Goal: Task Accomplishment & Management: Complete application form

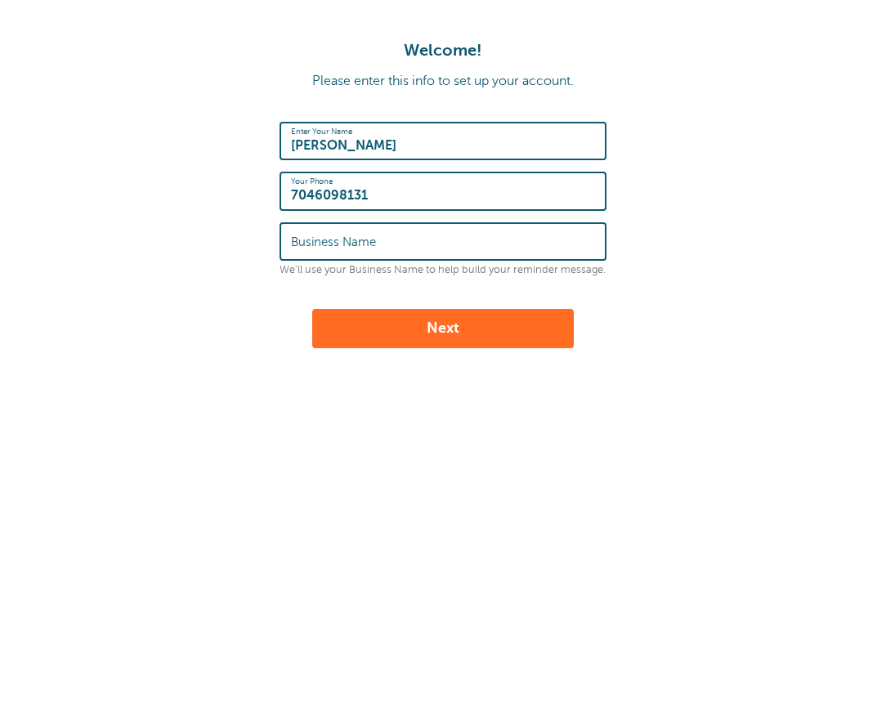
click at [444, 335] on button "Next" at bounding box center [443, 328] width 262 height 39
click at [479, 243] on input "Business Name" at bounding box center [443, 241] width 304 height 35
click at [450, 281] on div "Enter Your Name Julia Gilmore Conner Your Phone 7046098131 Business Name We'll …" at bounding box center [443, 235] width 327 height 226
click at [465, 247] on input "Business Name" at bounding box center [443, 241] width 304 height 35
type input "Animal Care & Control"
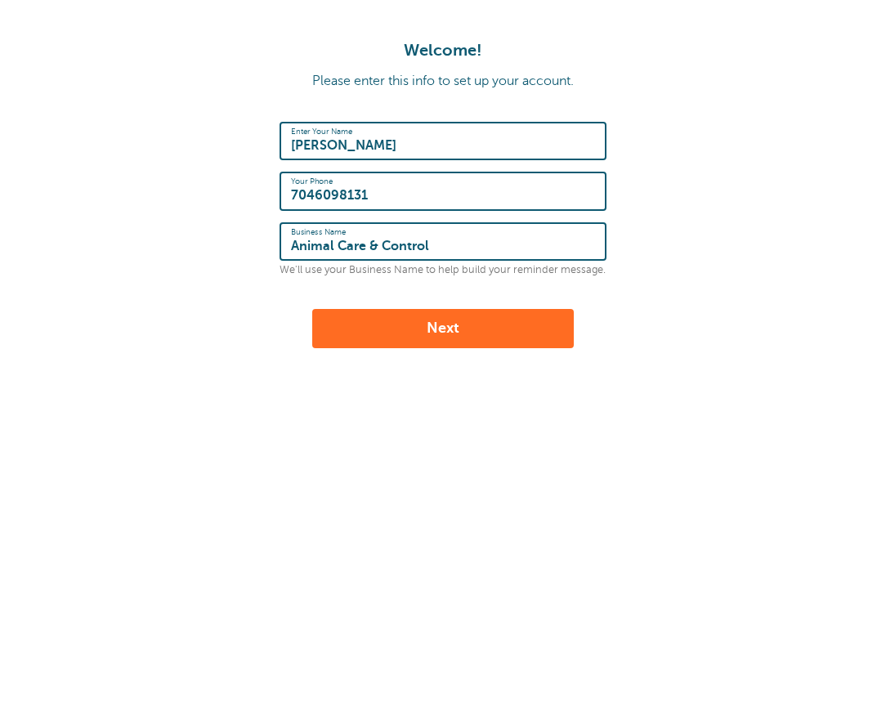
click at [486, 317] on button "Next" at bounding box center [443, 328] width 262 height 39
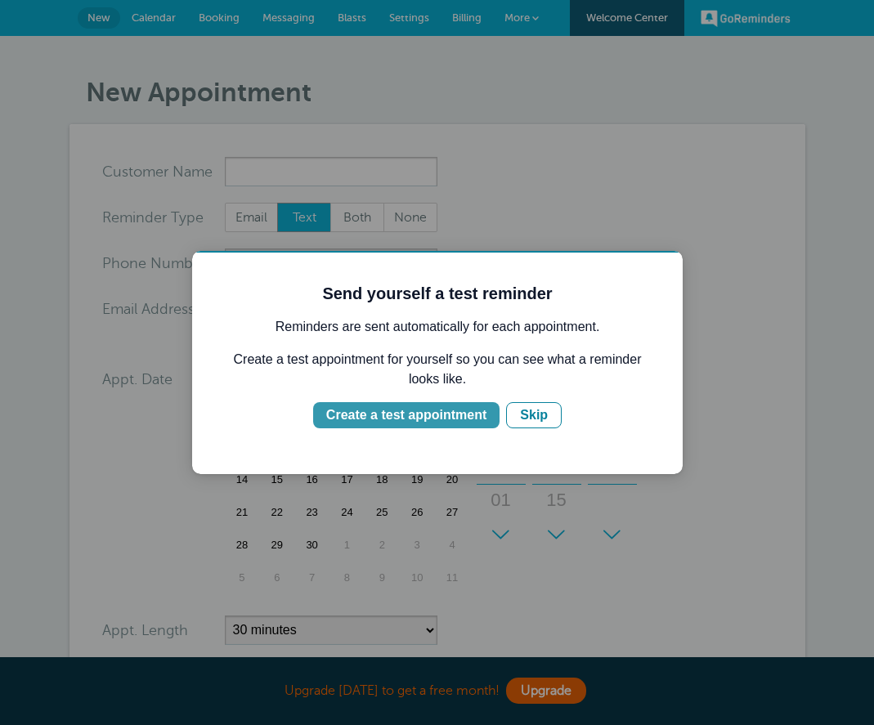
click at [483, 414] on div "Create a test appointment" at bounding box center [406, 415] width 160 height 20
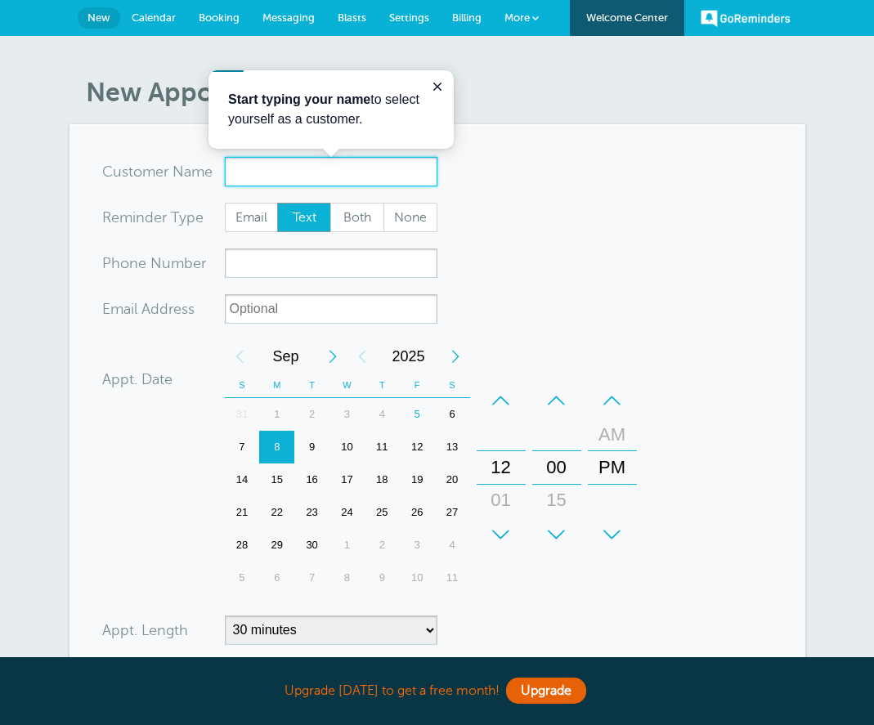
click at [342, 166] on input "x-no-autofill" at bounding box center [331, 171] width 213 height 29
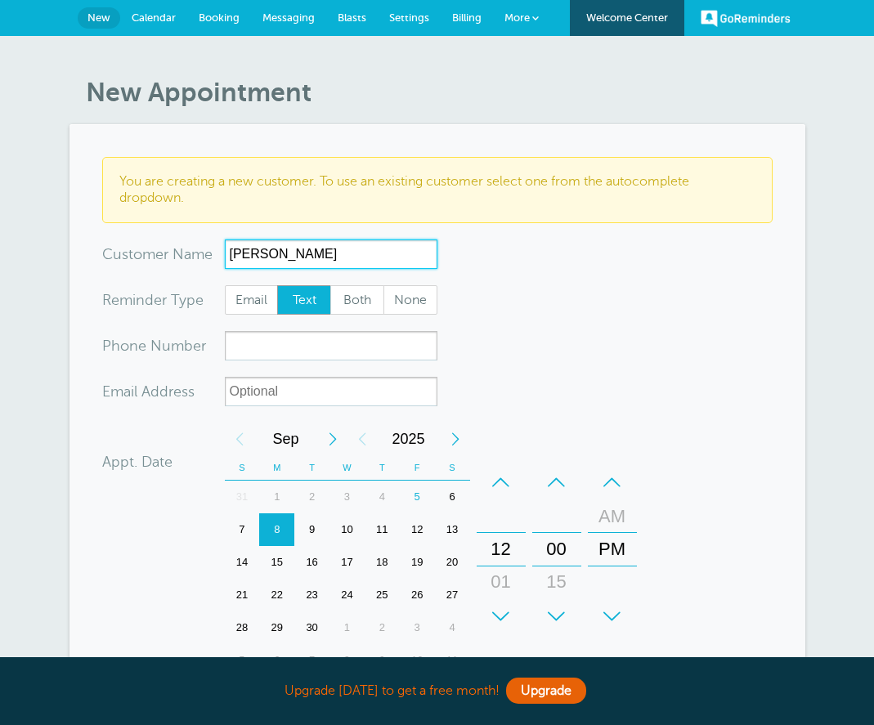
type input "julia conner"
click at [364, 302] on span "Both" at bounding box center [357, 300] width 52 height 28
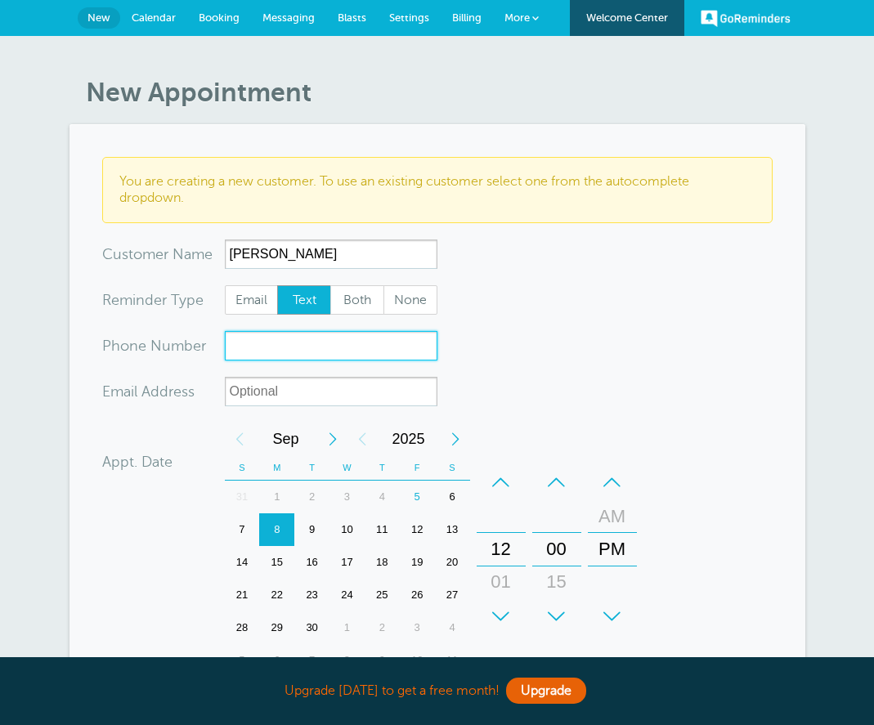
click at [338, 341] on input "xxx-no-autofill" at bounding box center [331, 345] width 213 height 29
type input "7046098131"
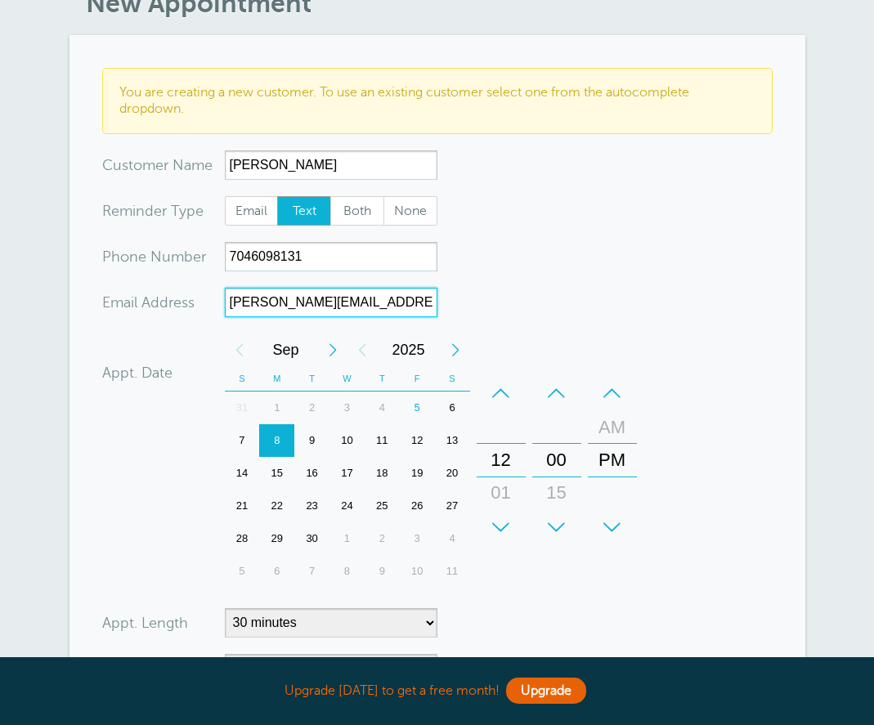
scroll to position [245, 0]
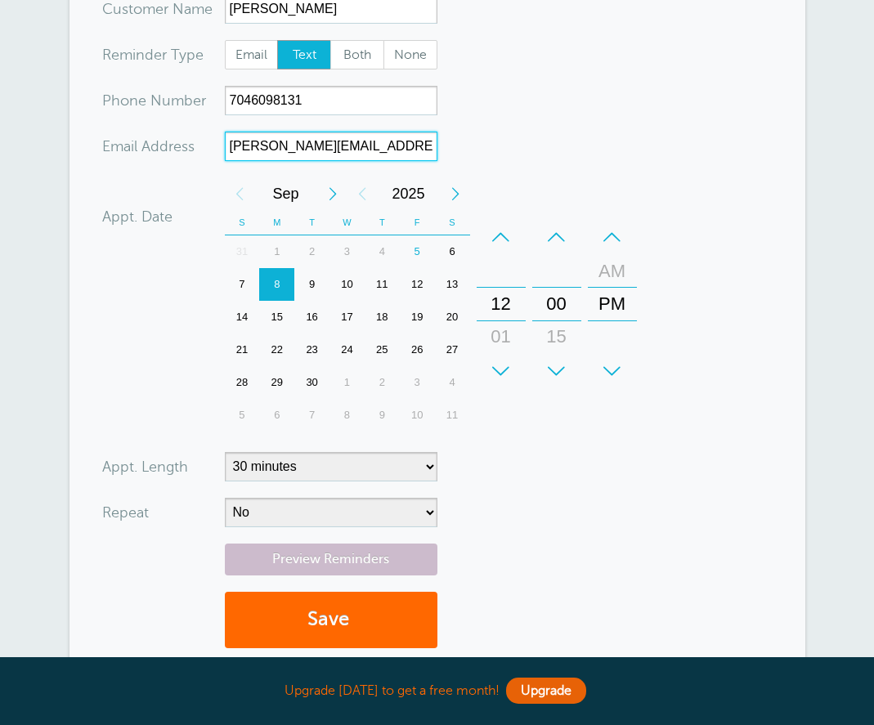
click at [503, 308] on div "12" at bounding box center [500, 304] width 39 height 33
click at [499, 315] on div "12" at bounding box center [500, 304] width 39 height 33
click at [507, 378] on div "+" at bounding box center [501, 371] width 49 height 33
drag, startPoint x: 522, startPoint y: 293, endPoint x: 501, endPoint y: 101, distance: 193.2
click at [536, 70] on form "You are creating a new customer. To use an existing customer select one from th…" at bounding box center [437, 288] width 670 height 753
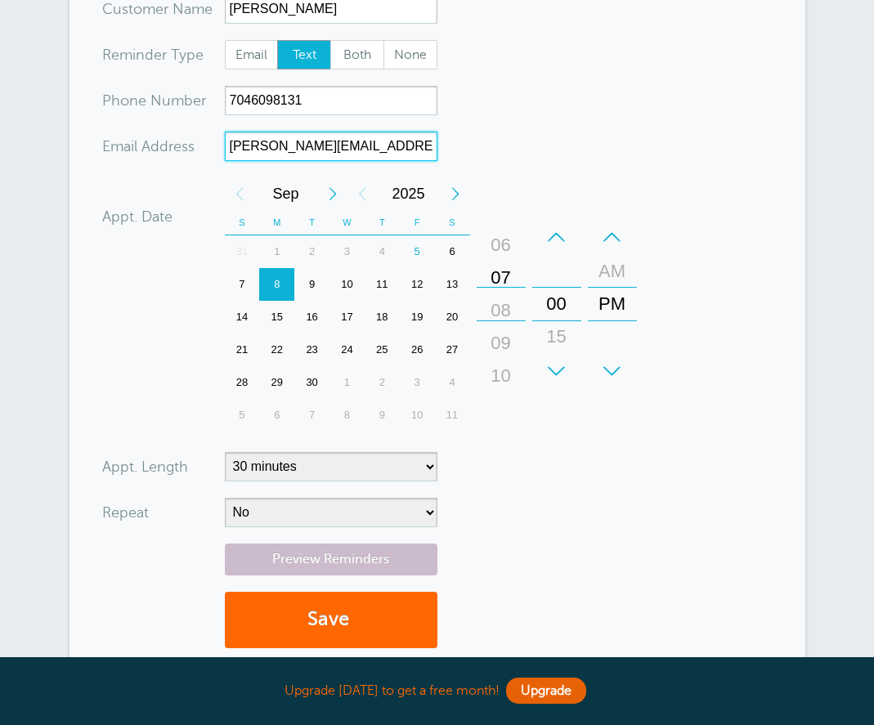
drag, startPoint x: 506, startPoint y: 333, endPoint x: 511, endPoint y: 303, distance: 29.8
click at [511, 303] on div "08" at bounding box center [500, 310] width 39 height 33
drag, startPoint x: 614, startPoint y: 307, endPoint x: 620, endPoint y: 341, distance: 34.0
click at [620, 341] on div "PM" at bounding box center [612, 337] width 39 height 33
type input "julia.conner@charlottenc.gov"
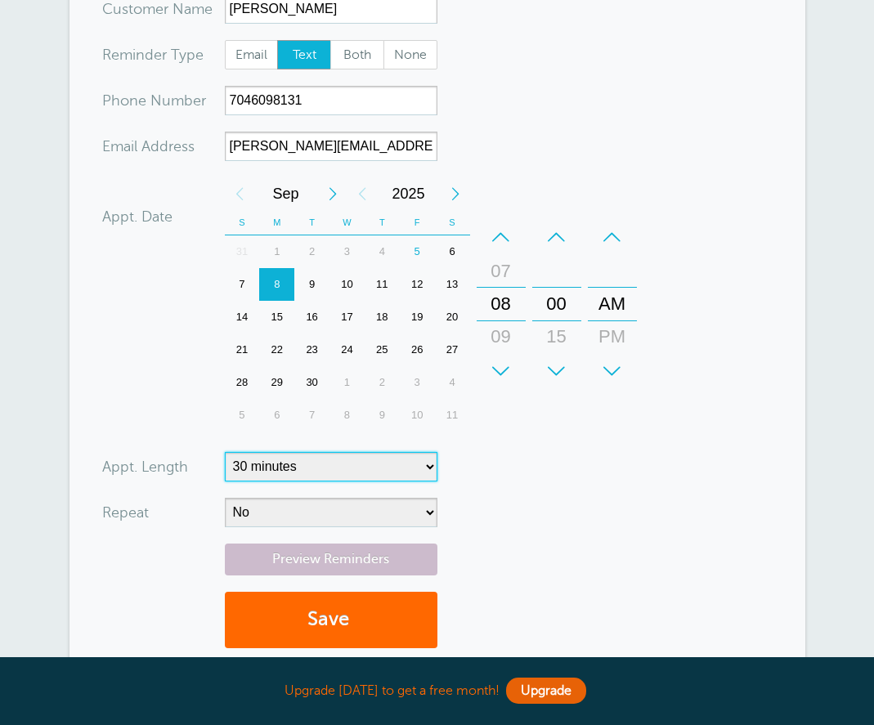
click at [397, 455] on select "5 minutes 10 minutes 15 minutes 20 minutes 25 minutes 30 minutes 35 minutes 40 …" at bounding box center [331, 466] width 213 height 29
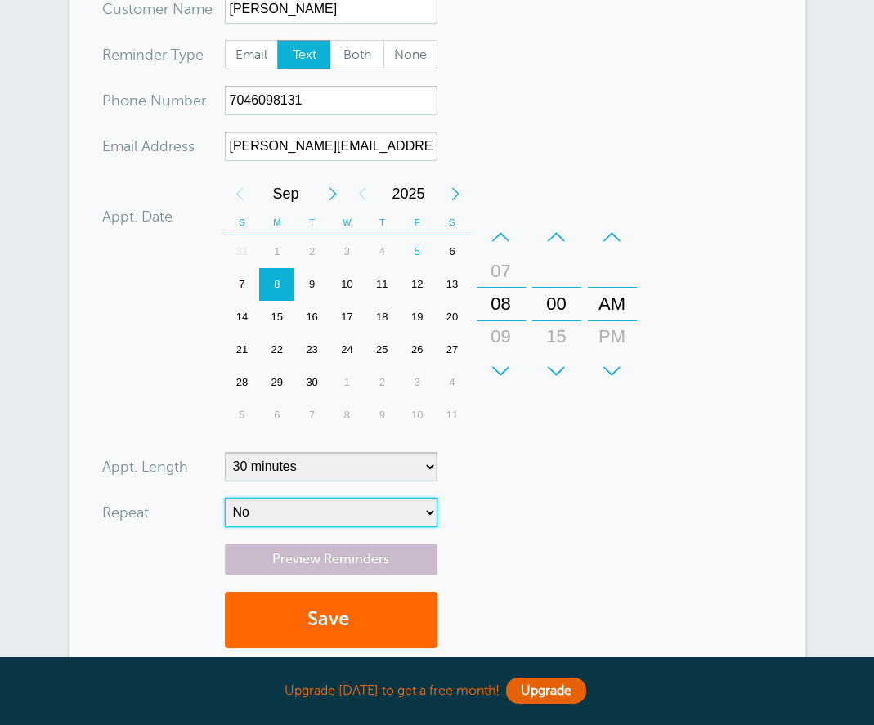
click at [387, 516] on select "No Daily Weekly Every 2 weeks Every 3 weeks Every 4 weeks Monthly Every 5 weeks…" at bounding box center [331, 512] width 213 height 29
select select "RRULE:FREQ=WEEKLY"
click at [225, 498] on select "No Daily Weekly Every 2 weeks Every 3 weeks Every 4 weeks Monthly Every 5 weeks…" at bounding box center [331, 512] width 213 height 29
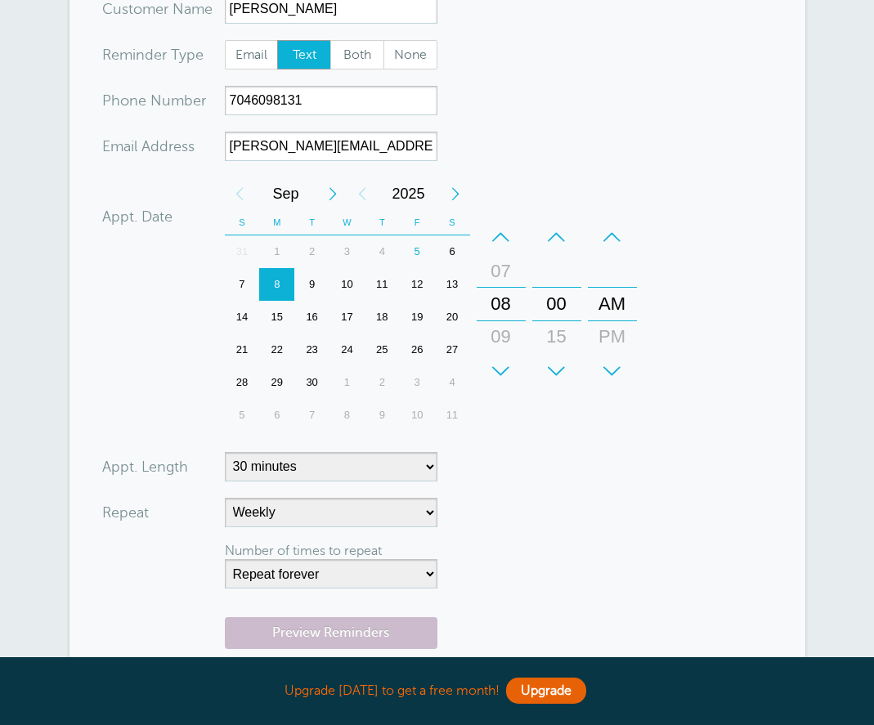
click at [520, 547] on form "You are creating a new customer. To use an existing customer select one from th…" at bounding box center [437, 325] width 670 height 826
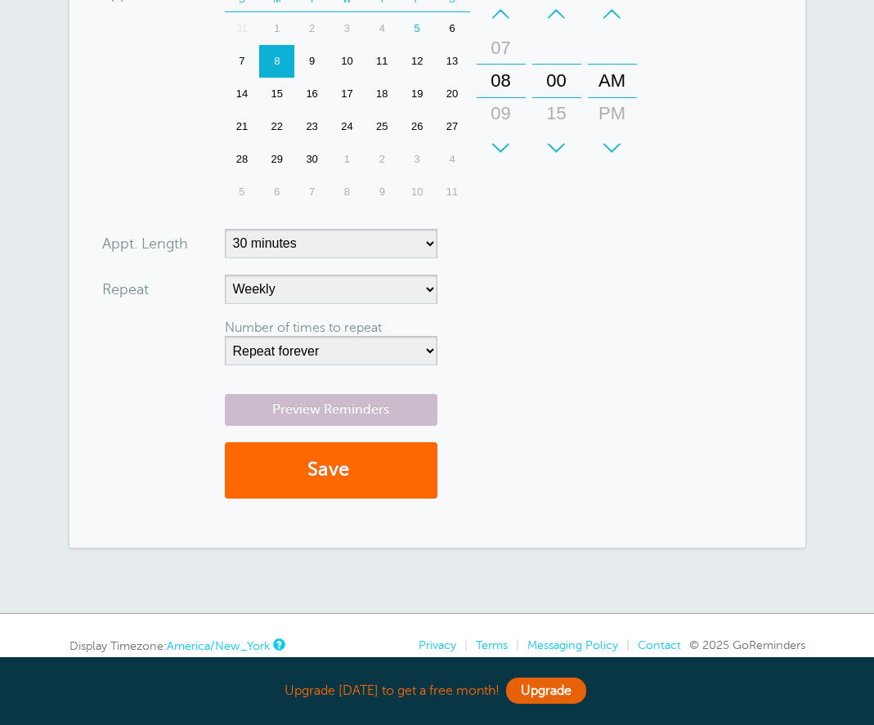
scroll to position [490, 0]
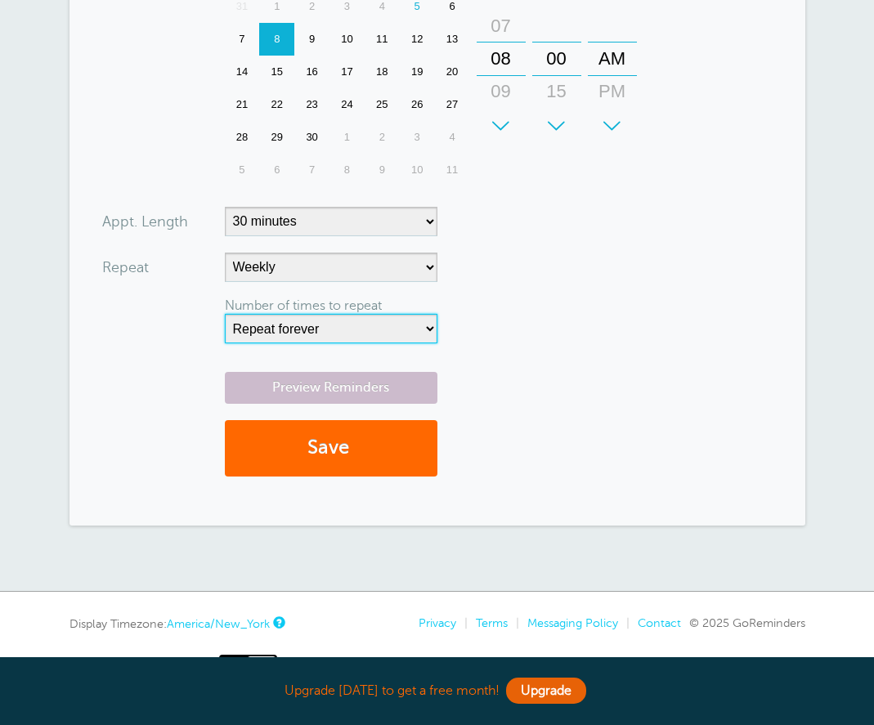
click at [392, 331] on select "Repeat forever 2 3 4 5 6 7 8 9 10 11 12 13 14 15 16 17 18 19 20" at bounding box center [331, 328] width 213 height 29
drag, startPoint x: 523, startPoint y: 274, endPoint x: 510, endPoint y: 309, distance: 37.5
click at [523, 274] on form "You are creating a new customer. To use an existing customer select one from th…" at bounding box center [437, 79] width 670 height 826
click at [396, 331] on select "Repeat forever 2 3 4 5 6 7 8 9 10 11 12 13 14 15 16 17 18 19 20" at bounding box center [331, 328] width 213 height 29
click at [554, 440] on div "Preview Reminders Save" at bounding box center [437, 432] width 670 height 121
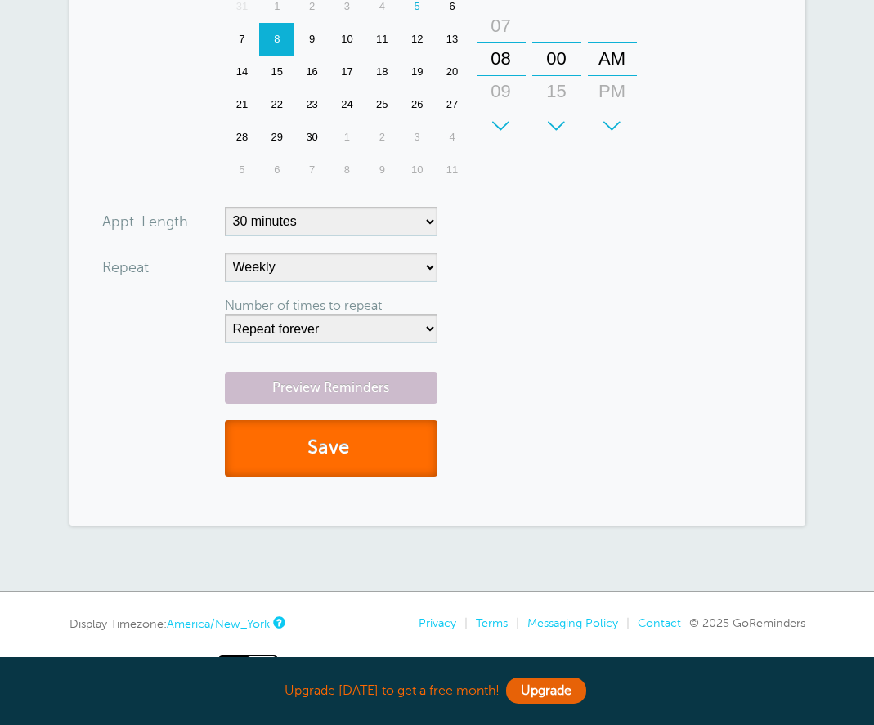
click at [380, 452] on button "Save" at bounding box center [331, 448] width 213 height 56
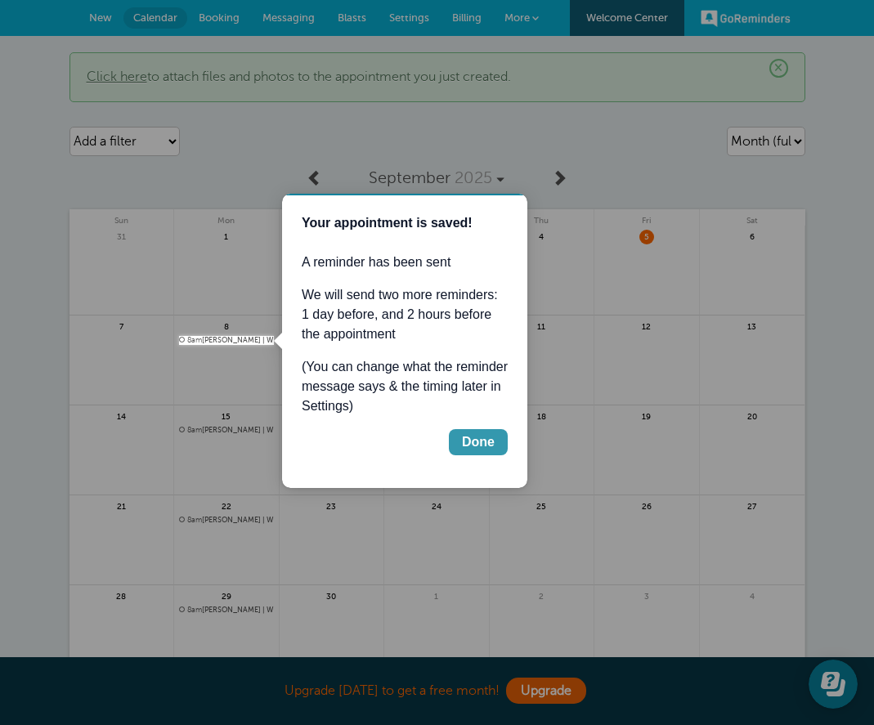
click at [474, 437] on div "Done" at bounding box center [478, 442] width 33 height 20
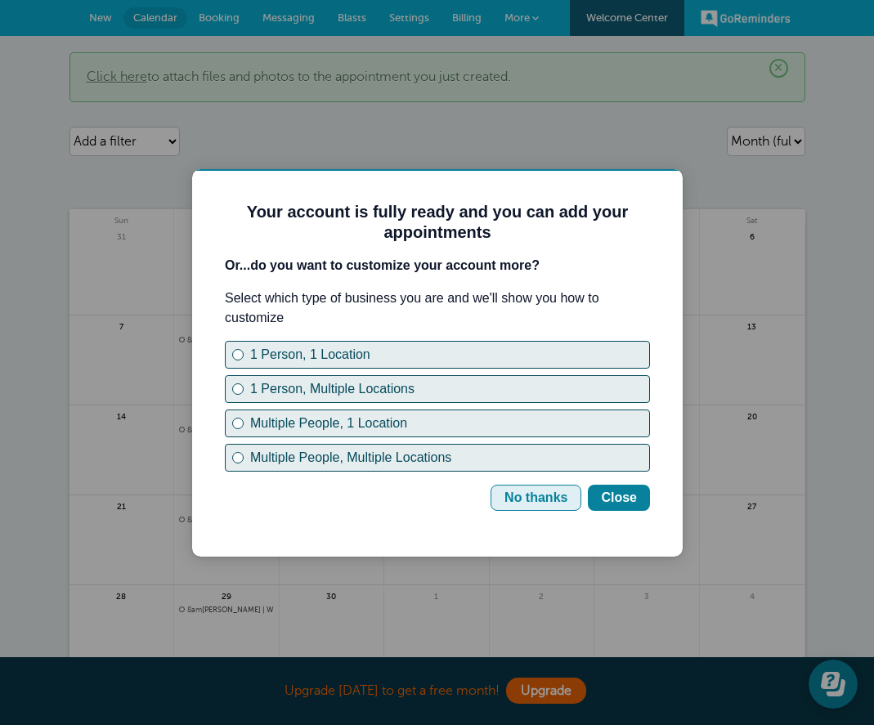
click at [575, 501] on button "No thanks" at bounding box center [535, 498] width 91 height 26
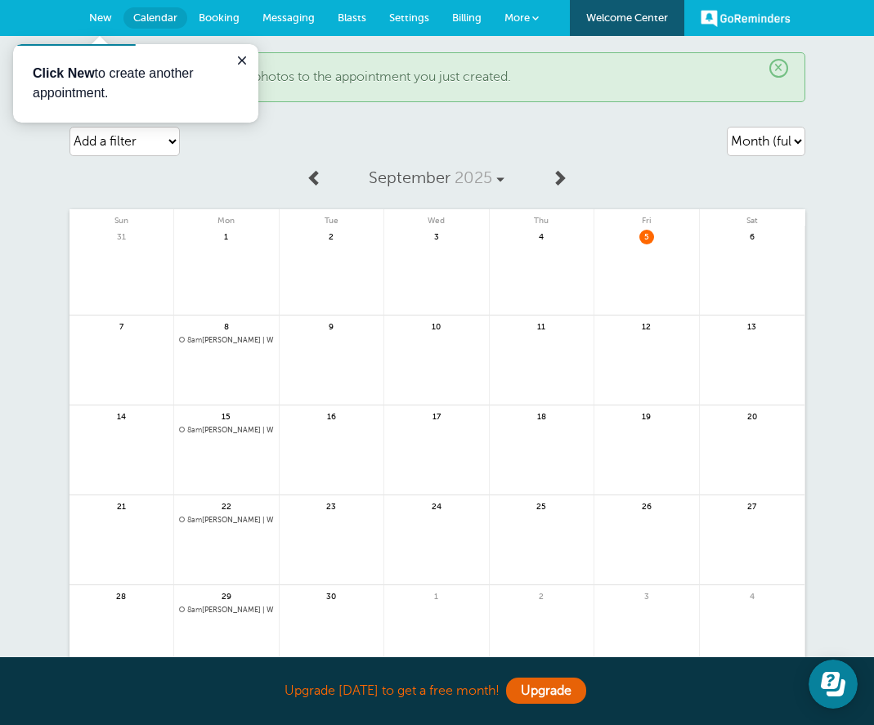
click at [467, 12] on span "Billing" at bounding box center [466, 17] width 29 height 12
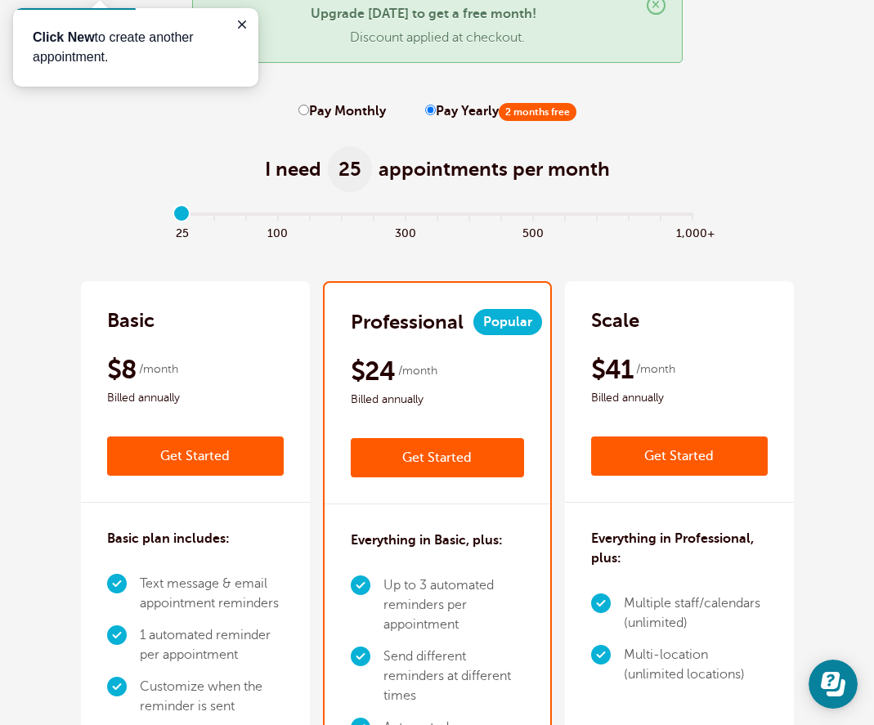
scroll to position [327, 0]
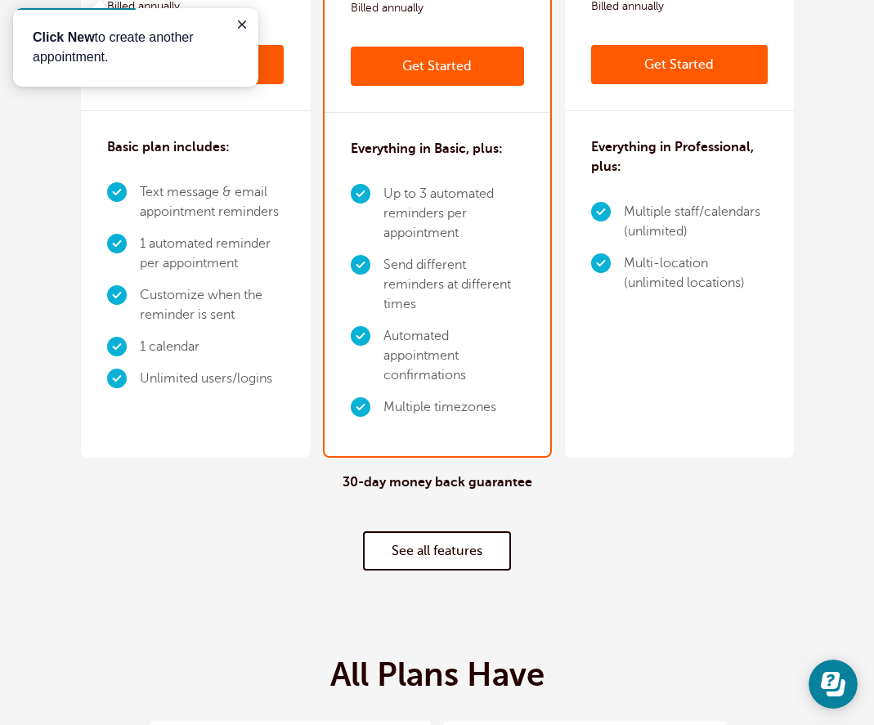
click at [444, 544] on link "See all features" at bounding box center [437, 550] width 148 height 39
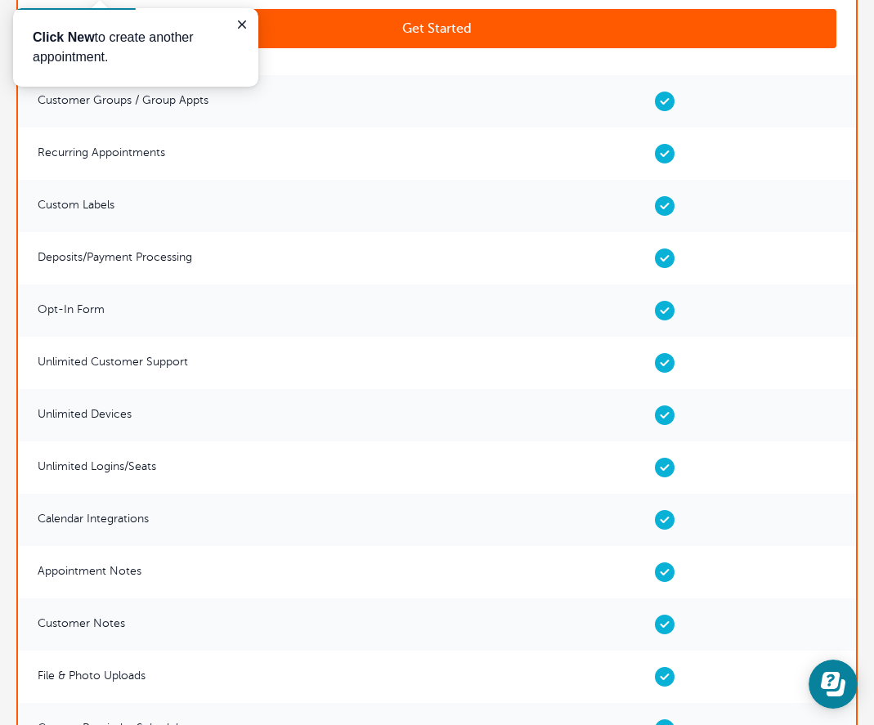
scroll to position [5590, 0]
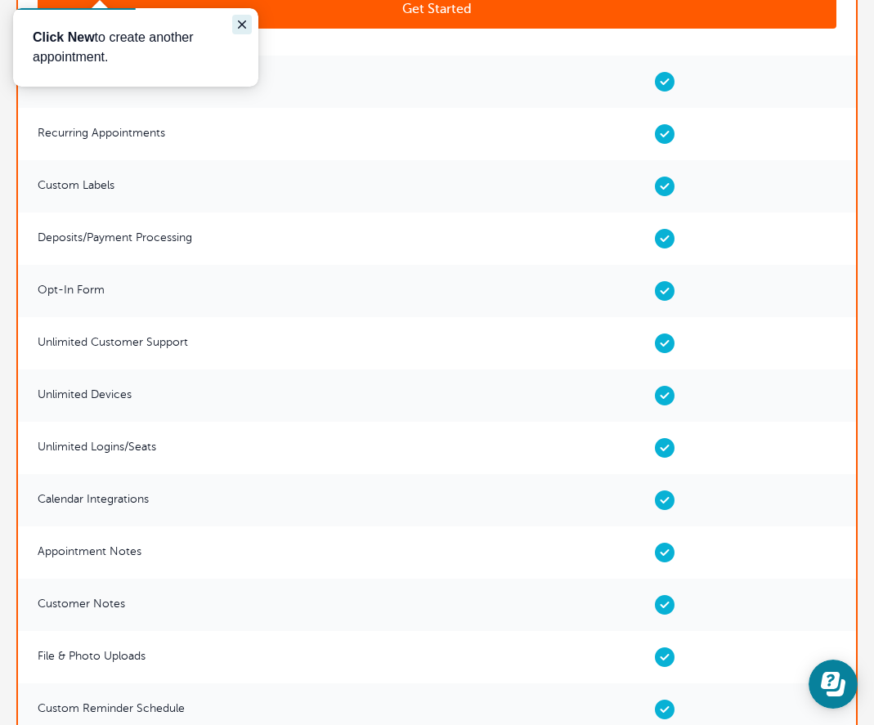
click at [246, 26] on icon "Close guide" at bounding box center [241, 24] width 13 height 13
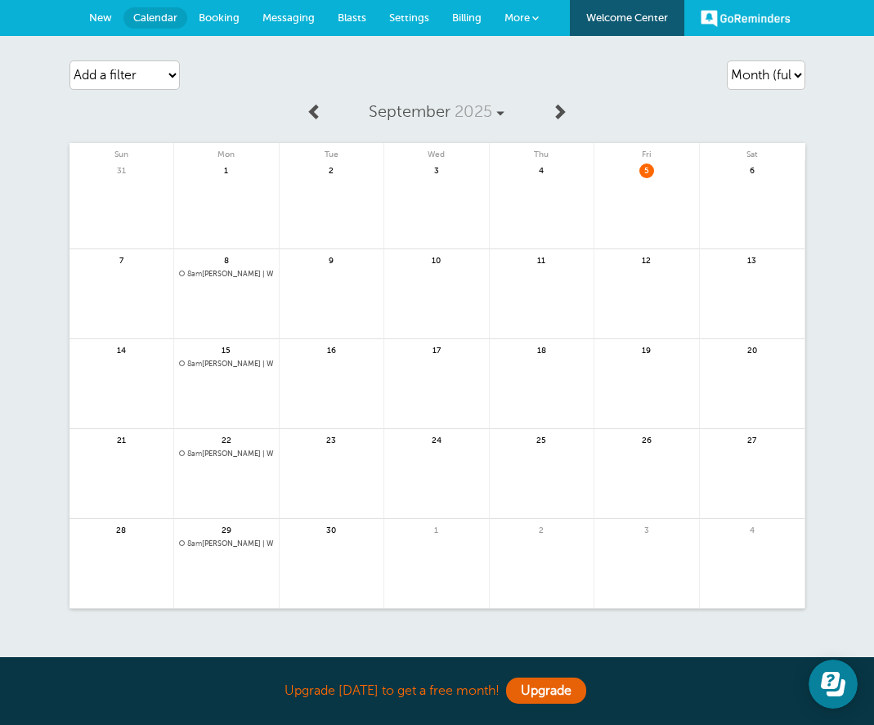
drag, startPoint x: 736, startPoint y: 38, endPoint x: 740, endPoint y: 22, distance: 16.1
click at [736, 38] on div "Agenda Day Week Month (full view) Month (condensed) Add a filter Customer Searc…" at bounding box center [437, 355] width 874 height 639
click at [740, 22] on link "GoReminders" at bounding box center [746, 18] width 90 height 36
